Goal: Task Accomplishment & Management: Complete application form

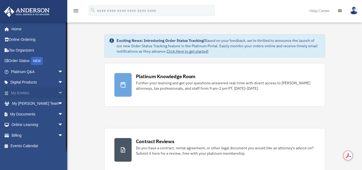
click at [58, 91] on span "arrow_drop_down" at bounding box center [63, 93] width 11 height 11
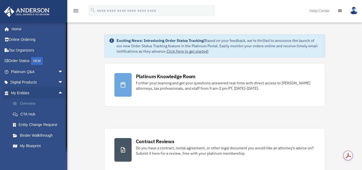
click at [27, 104] on link "Overview" at bounding box center [40, 104] width 64 height 11
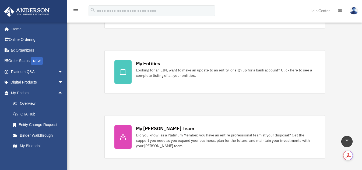
scroll to position [135, 0]
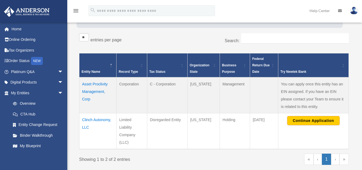
scroll to position [81, 0]
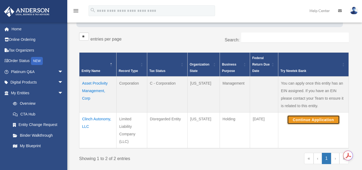
click at [316, 120] on button "Continue Application" at bounding box center [313, 120] width 53 height 9
